Goal: Information Seeking & Learning: Learn about a topic

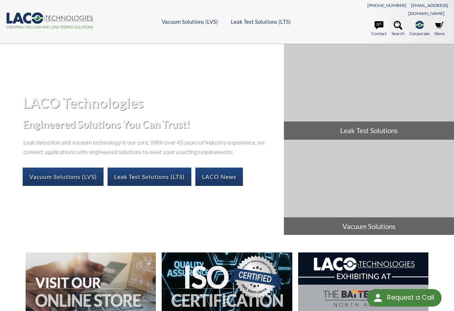
select select "Language Translate Widget"
click at [398, 21] on icon at bounding box center [398, 25] width 9 height 9
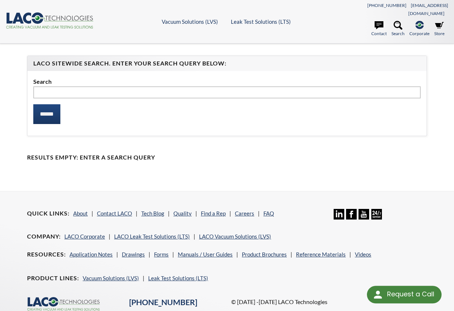
select select "Language Translate Widget"
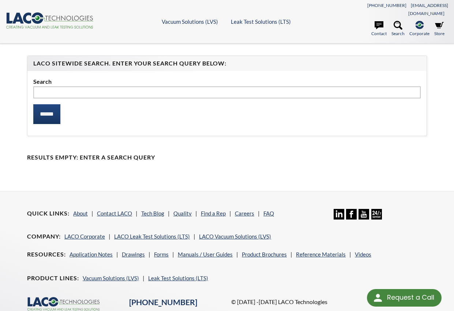
click at [75, 86] on input "text" at bounding box center [226, 92] width 387 height 12
type input "**********"
click at [33, 104] on input "******" at bounding box center [46, 114] width 27 height 20
click at [50, 107] on input "******" at bounding box center [46, 114] width 27 height 20
click at [54, 106] on input "******" at bounding box center [46, 114] width 27 height 20
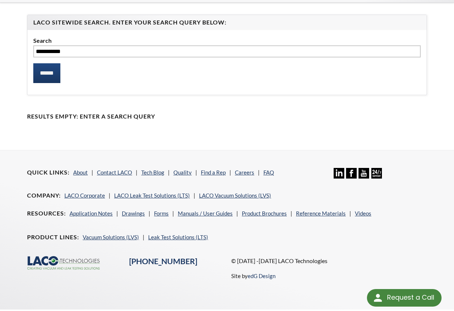
scroll to position [41, 0]
click at [113, 233] on link "Vacuum Solutions (LVS)" at bounding box center [111, 236] width 56 height 7
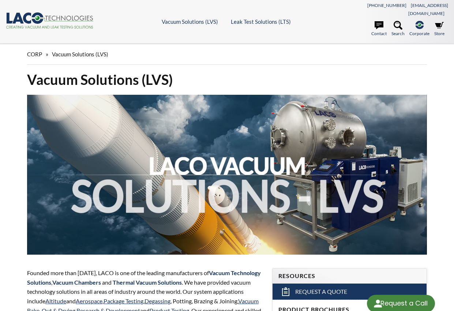
select select "Language Translate Widget"
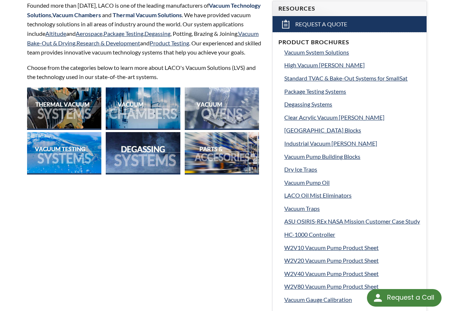
scroll to position [284, 0]
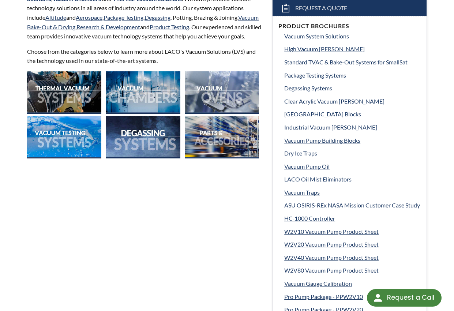
click at [128, 138] on img at bounding box center [143, 137] width 74 height 42
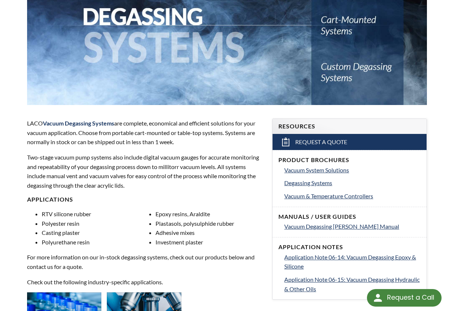
scroll to position [256, 0]
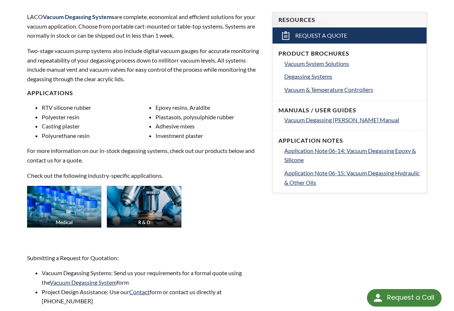
select select "Language Translate Widget"
click at [324, 116] on span "Vacuum Degassing Chambers Manual" at bounding box center [341, 119] width 115 height 7
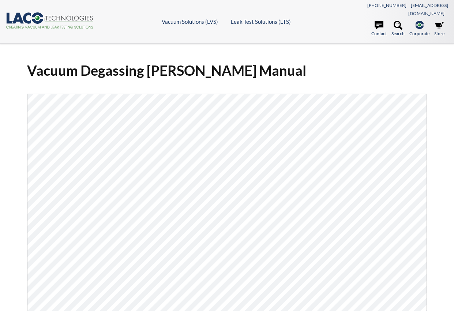
select select "Language Translate Widget"
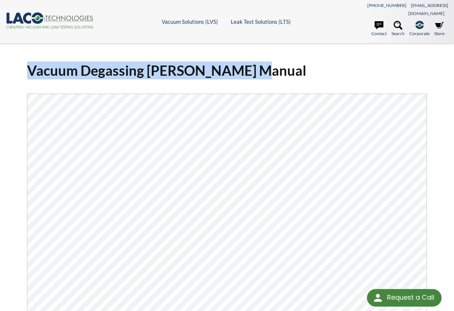
drag, startPoint x: 31, startPoint y: 61, endPoint x: 260, endPoint y: 57, distance: 228.7
click at [260, 61] on h1 "Vacuum Degassing [PERSON_NAME] Manual" at bounding box center [227, 70] width 400 height 18
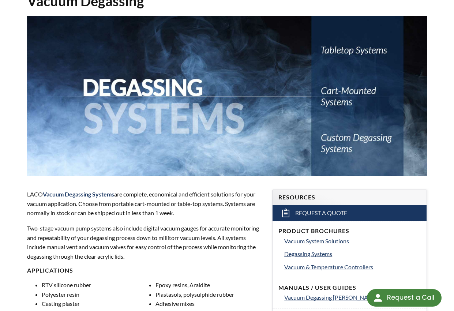
scroll to position [37, 0]
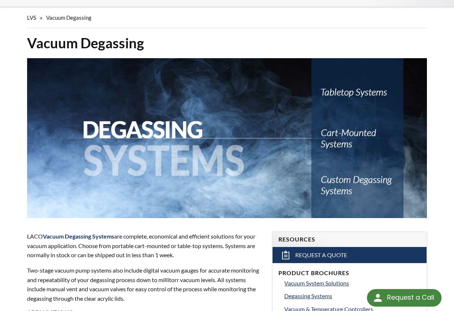
select select "Language Translate Widget"
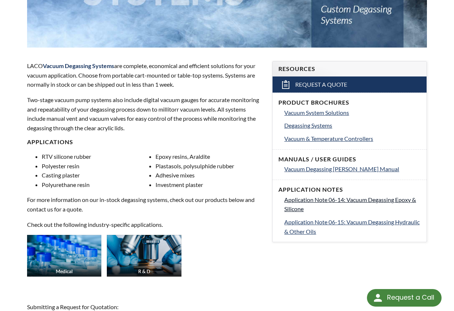
scroll to position [219, 0]
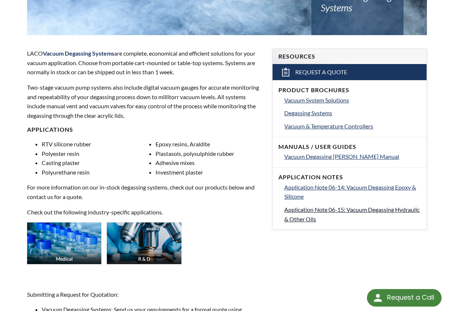
click at [337, 206] on span "Application Note 06-15: Vacuum Degassing Hydraulic & Other Oils" at bounding box center [351, 214] width 135 height 16
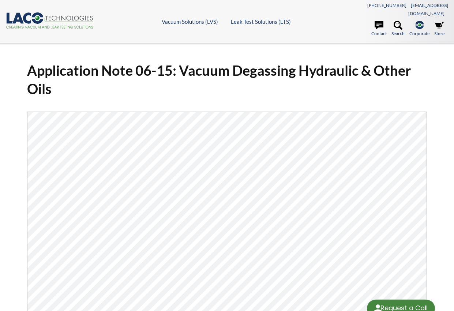
select select "Language Translate Widget"
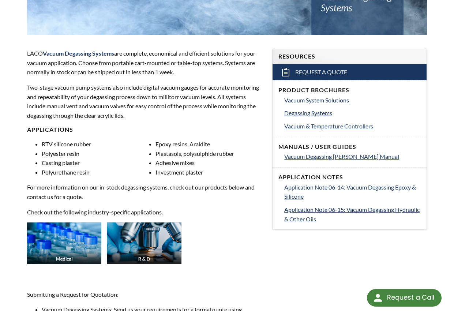
select select "Language Translate Widget"
click at [310, 109] on span "Degassing Systems" at bounding box center [308, 112] width 48 height 7
select select "Language Translate Widget"
click at [328, 97] on span "Vacuum System Solutions" at bounding box center [316, 100] width 65 height 7
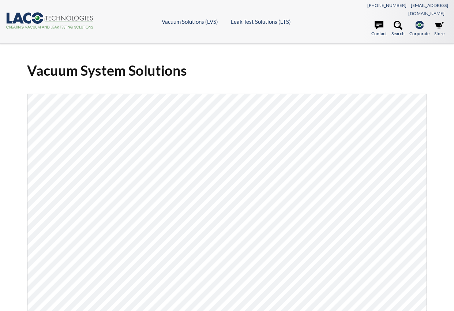
select select "Language Translate Widget"
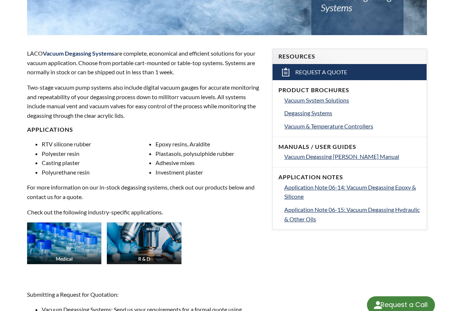
select select "Language Translate Widget"
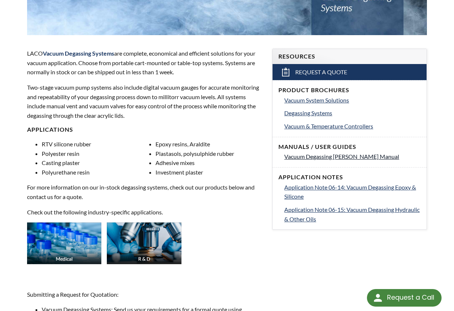
click at [341, 153] on span "Vacuum Degassing Chambers Manual" at bounding box center [341, 156] width 115 height 7
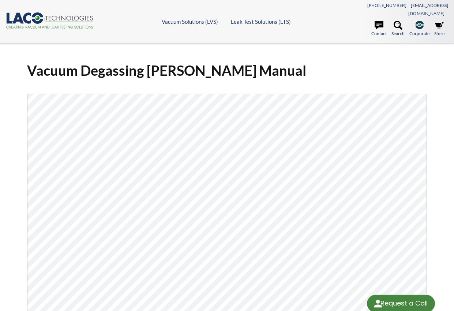
select select "Language Translate Widget"
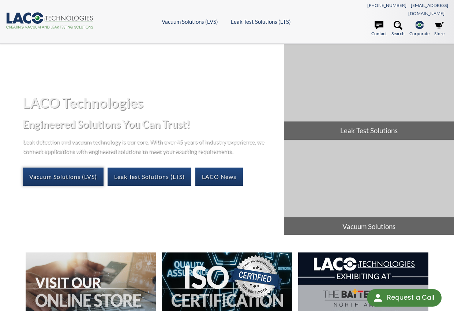
click at [73, 168] on link "Vacuum Solutions (LVS)" at bounding box center [63, 177] width 81 height 18
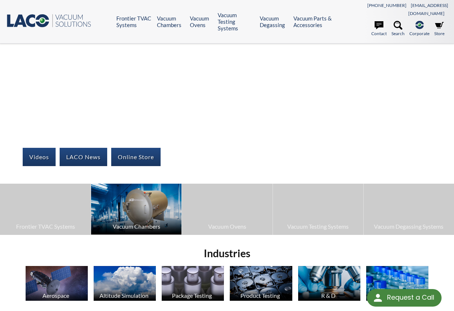
select select "Language Translate Widget"
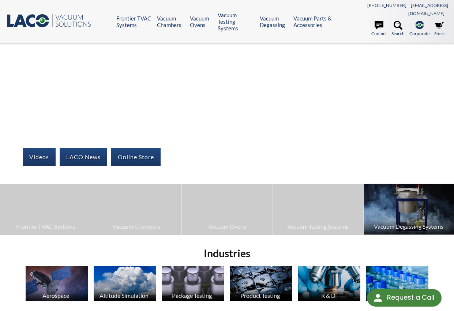
click at [399, 201] on img at bounding box center [409, 209] width 90 height 51
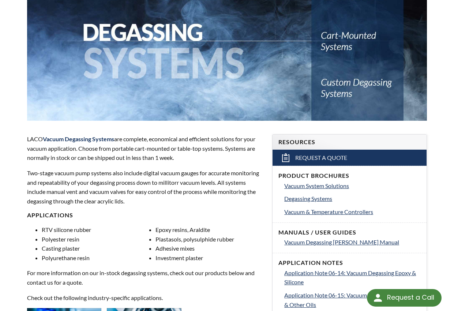
scroll to position [146, 0]
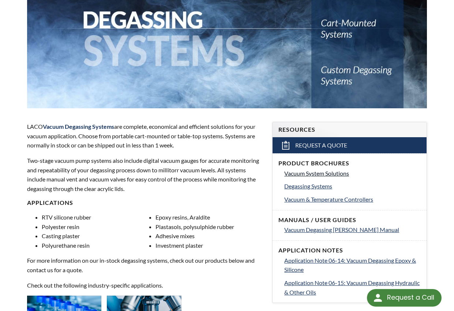
click at [322, 170] on span "Vacuum System Solutions" at bounding box center [316, 173] width 65 height 7
click at [320, 183] on span "Degassing Systems" at bounding box center [308, 186] width 48 height 7
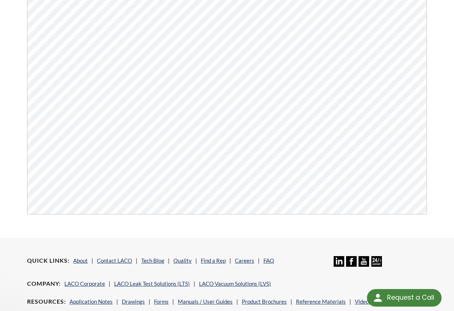
scroll to position [73, 0]
